Goal: Task Accomplishment & Management: Manage account settings

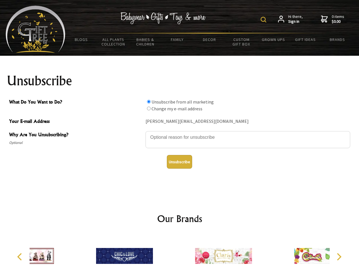
click at [264, 20] on img at bounding box center [263, 20] width 6 height 6
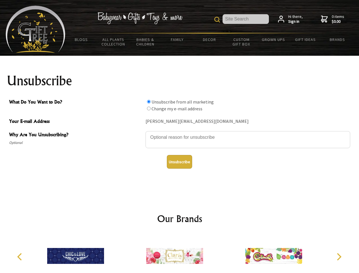
click at [179, 133] on textarea "Why Are You Unsubscribing?" at bounding box center [247, 139] width 204 height 17
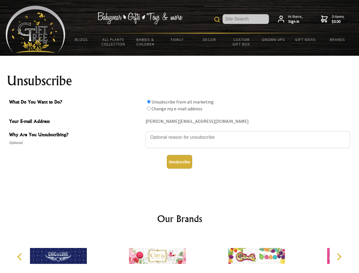
click at [149, 101] on input "What Do You Want to Do?" at bounding box center [149, 102] width 4 height 4
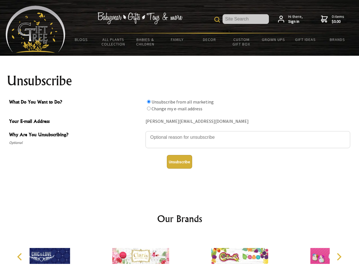
click at [149, 108] on input "What Do You Want to Do?" at bounding box center [149, 108] width 4 height 4
radio input "true"
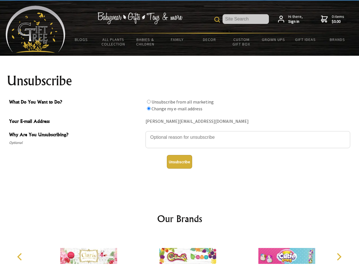
click at [179, 162] on button "Unsubscribe" at bounding box center [179, 162] width 25 height 14
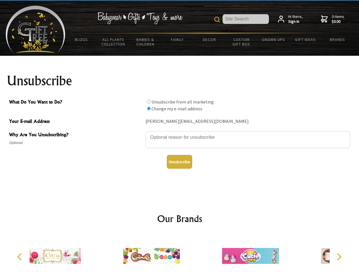
click at [179, 253] on img at bounding box center [151, 255] width 57 height 43
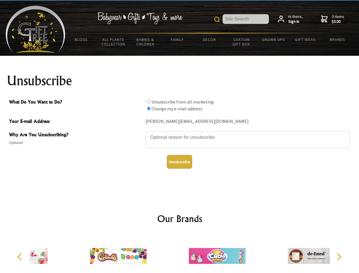
click at [20, 256] on icon "Previous" at bounding box center [19, 256] width 7 height 7
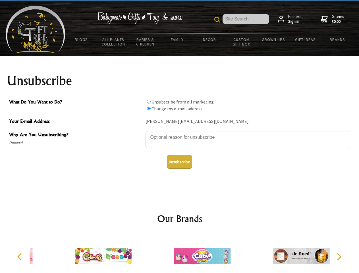
click at [338, 256] on icon "Next" at bounding box center [337, 256] width 7 height 7
